Goal: Find specific fact: Find specific fact

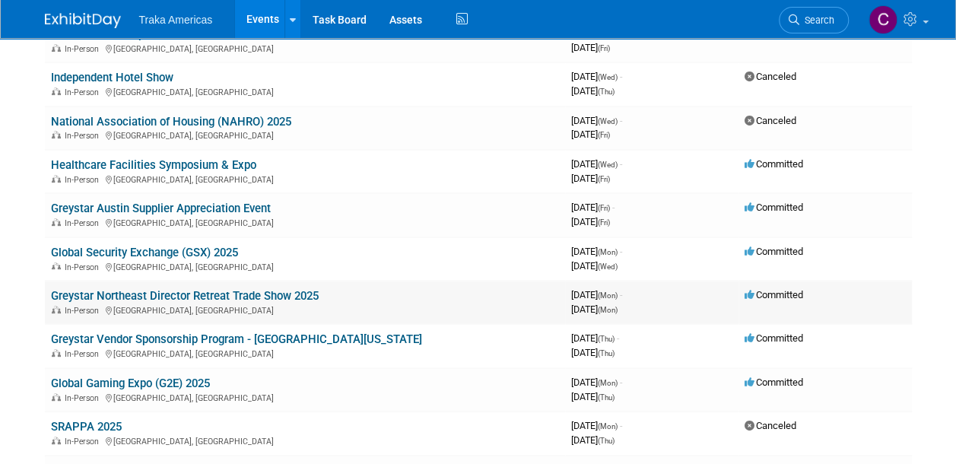
scroll to position [228, 0]
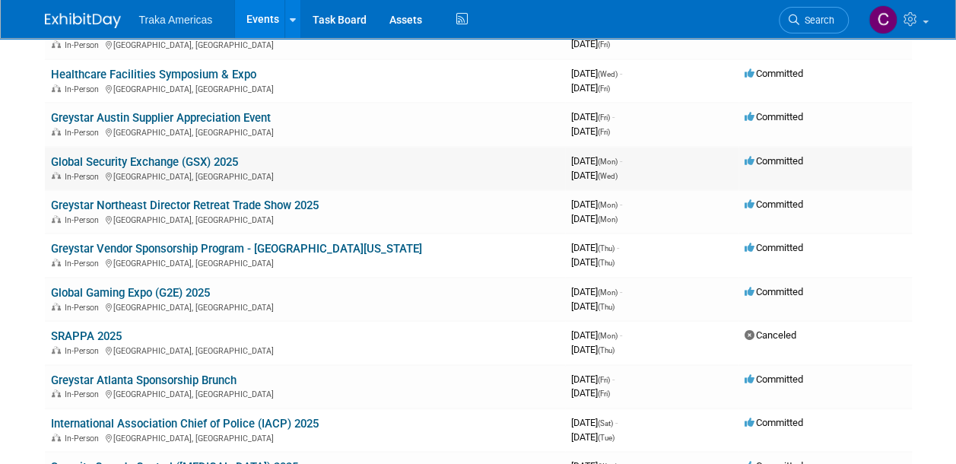
click at [217, 164] on link "Global Security Exchange (GSX) 2025" at bounding box center [144, 162] width 187 height 14
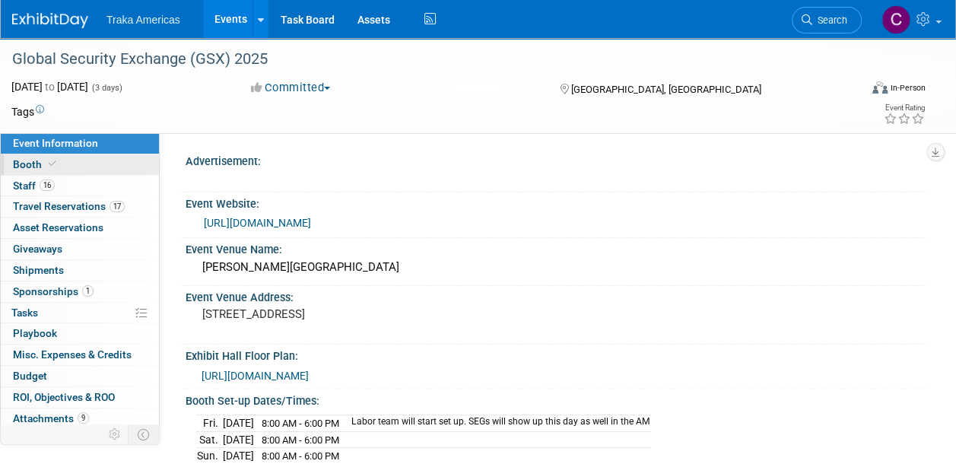
click at [24, 164] on span "Booth" at bounding box center [36, 164] width 46 height 12
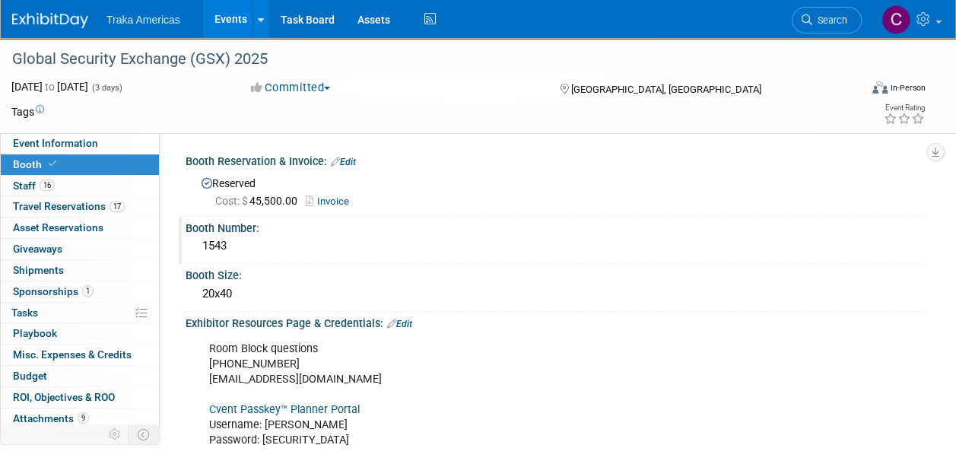
drag, startPoint x: 184, startPoint y: 221, endPoint x: 233, endPoint y: 240, distance: 52.3
click at [233, 240] on div "Booth Number: 1543" at bounding box center [552, 241] width 747 height 48
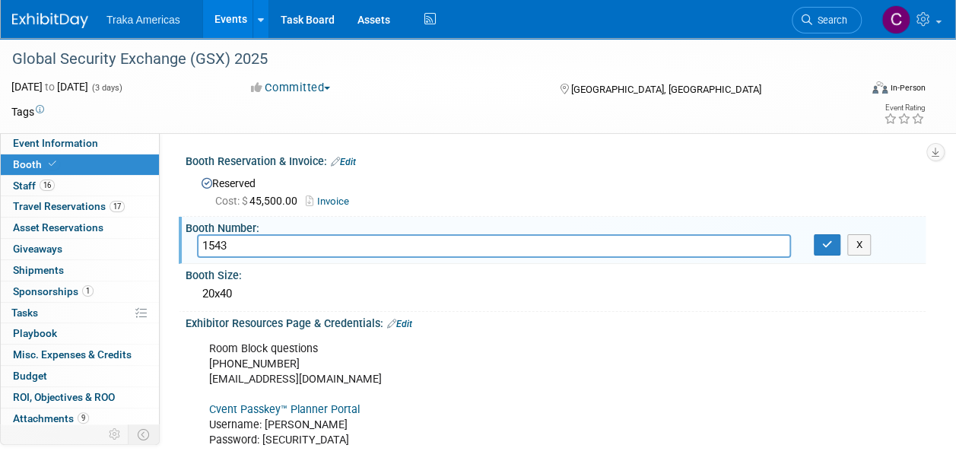
click at [288, 221] on div "Booth Number:" at bounding box center [556, 226] width 740 height 19
click at [262, 222] on div "Booth Number:" at bounding box center [556, 226] width 740 height 19
drag, startPoint x: 230, startPoint y: 243, endPoint x: 188, endPoint y: 243, distance: 41.8
click at [188, 243] on div "1543" at bounding box center [494, 246] width 617 height 24
